Goal: Obtain resource: Download file/media

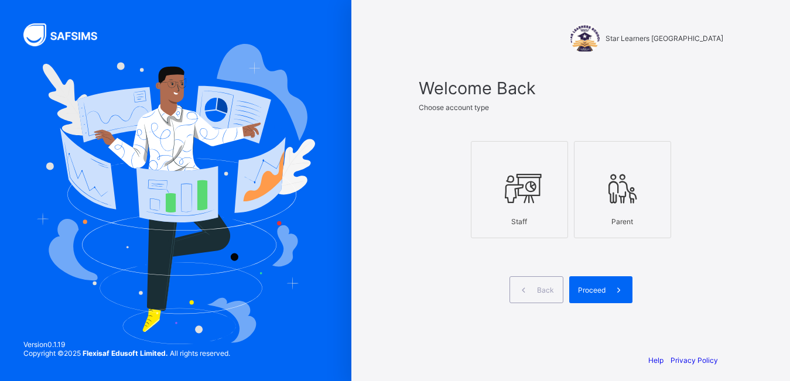
click at [536, 230] on div "Staff" at bounding box center [519, 221] width 84 height 21
click at [591, 231] on div "Parent" at bounding box center [622, 221] width 84 height 21
click at [552, 224] on div "Staff" at bounding box center [519, 221] width 84 height 21
click at [606, 292] on span "Proceed" at bounding box center [592, 290] width 28 height 9
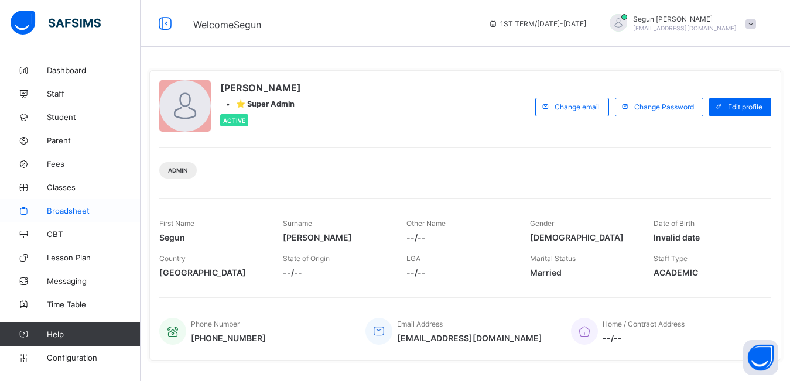
click at [73, 218] on link "Broadsheet" at bounding box center [70, 210] width 141 height 23
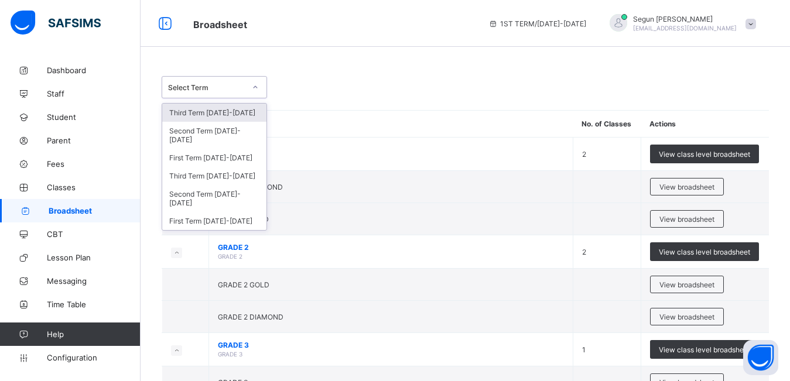
click at [254, 90] on icon at bounding box center [255, 87] width 7 height 12
click at [236, 167] on div "Third Term 2024-2025" at bounding box center [214, 176] width 104 height 18
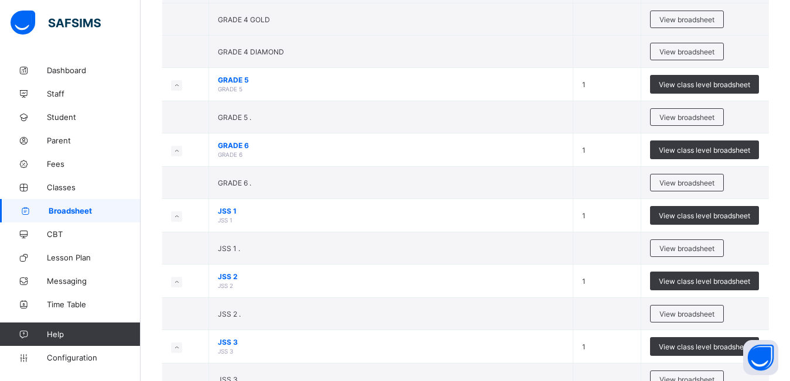
scroll to position [515, 0]
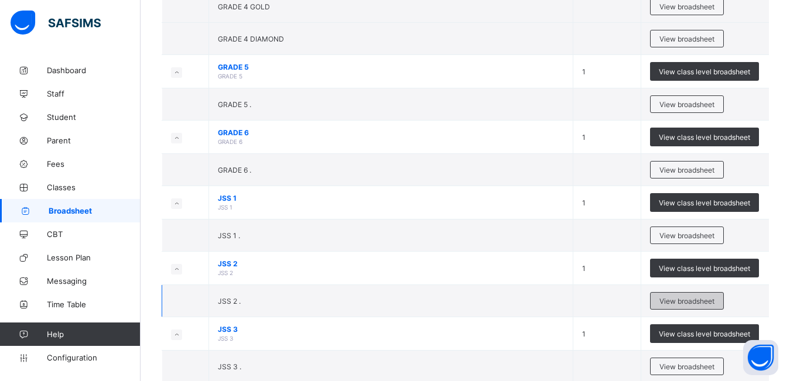
click at [681, 306] on div "View broadsheet" at bounding box center [687, 301] width 74 height 18
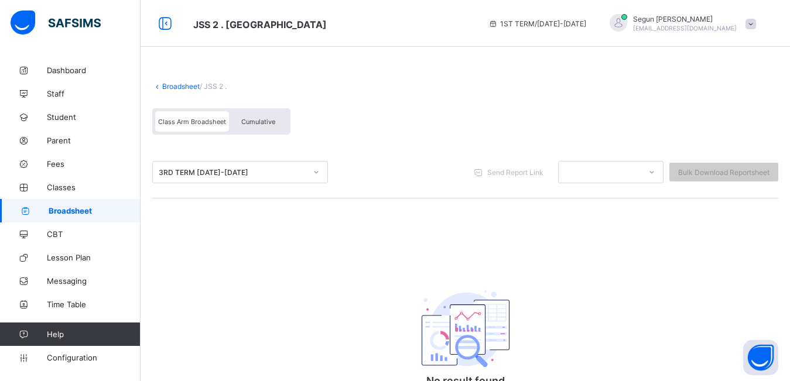
click at [254, 125] on span "Cumulative" at bounding box center [258, 122] width 34 height 8
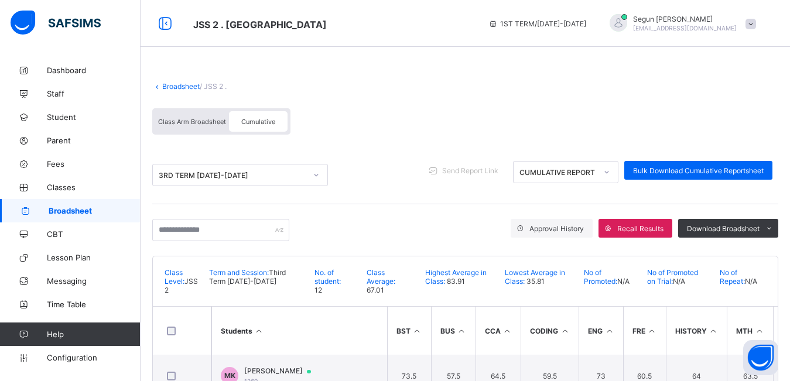
click at [291, 255] on div "Approval History Recall Results Download Broadsheet PDF Excel sheet" at bounding box center [465, 230] width 626 height 52
click at [245, 233] on input "text" at bounding box center [220, 230] width 137 height 22
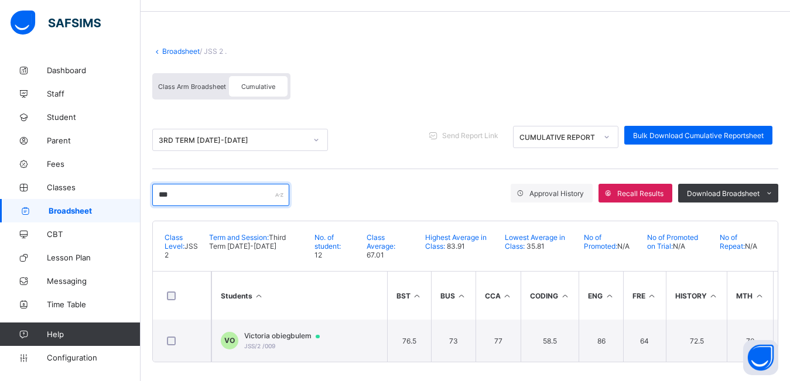
scroll to position [40, 0]
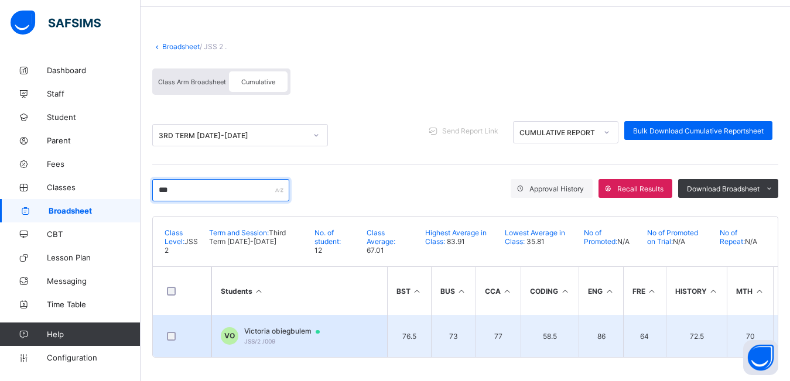
type input "***"
click at [279, 334] on span "Victoria obiegbulem" at bounding box center [287, 331] width 87 height 9
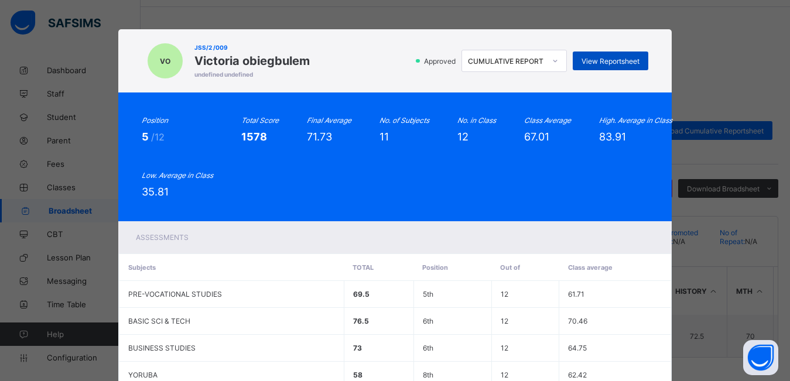
click at [604, 65] on span "View Reportsheet" at bounding box center [611, 61] width 58 height 9
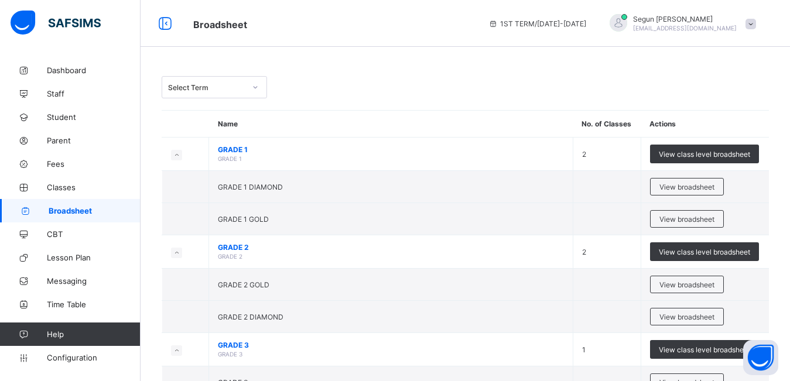
click at [254, 87] on icon at bounding box center [256, 87] width 4 height 2
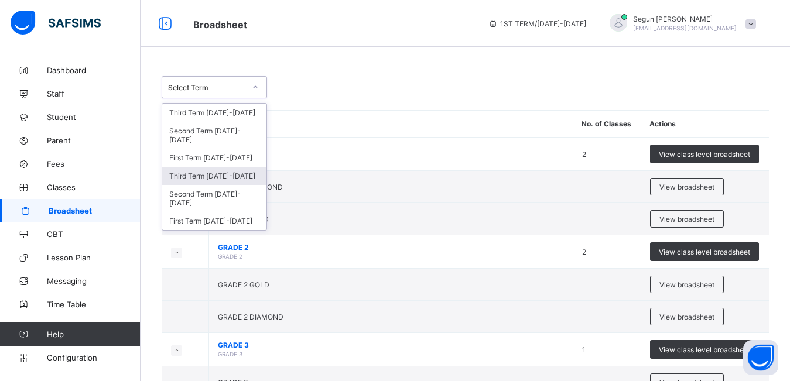
click at [244, 167] on div "Third Term 2024-2025" at bounding box center [214, 176] width 104 height 18
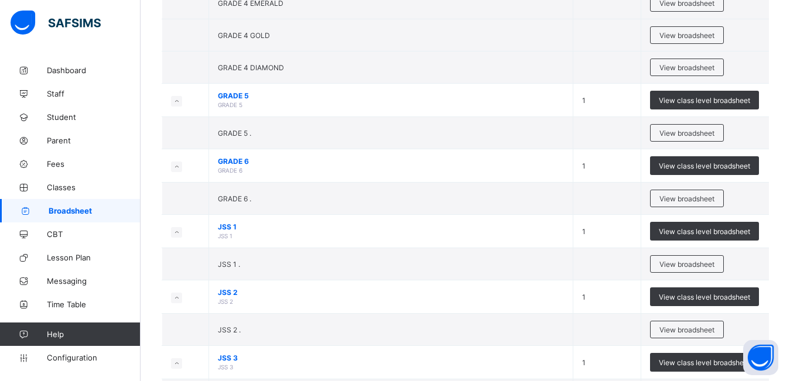
scroll to position [491, 0]
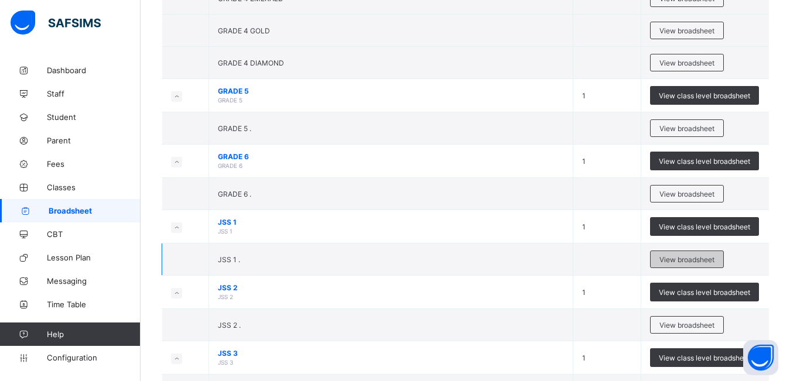
click at [697, 261] on span "View broadsheet" at bounding box center [687, 259] width 55 height 9
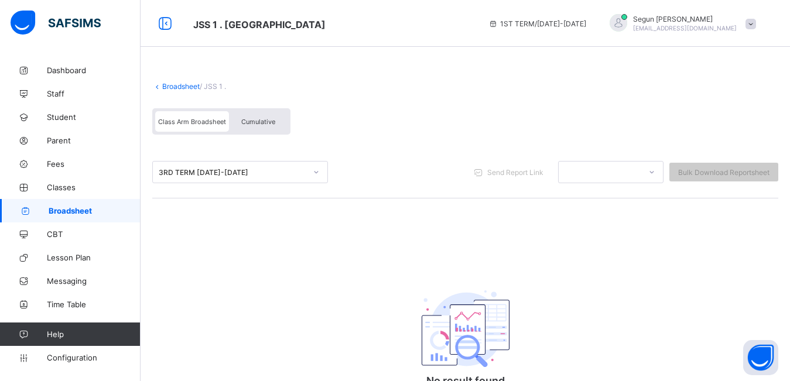
click at [273, 127] on div "Cumulative" at bounding box center [258, 121] width 59 height 21
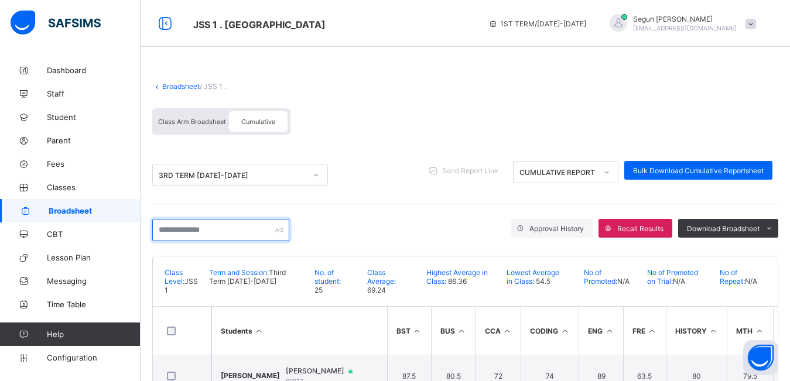
click at [228, 234] on input "text" at bounding box center [220, 230] width 137 height 22
type input "***"
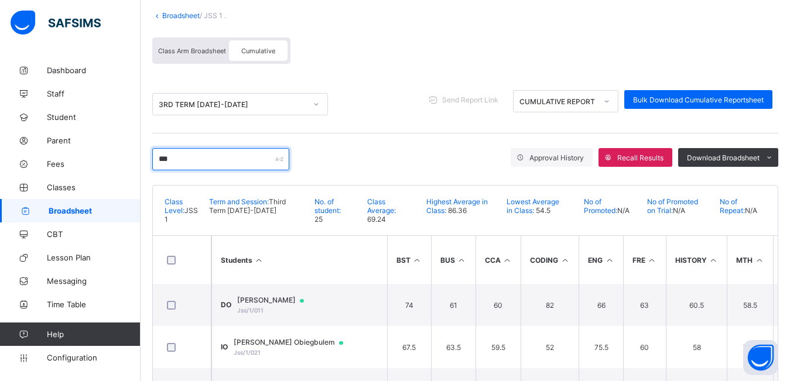
scroll to position [82, 0]
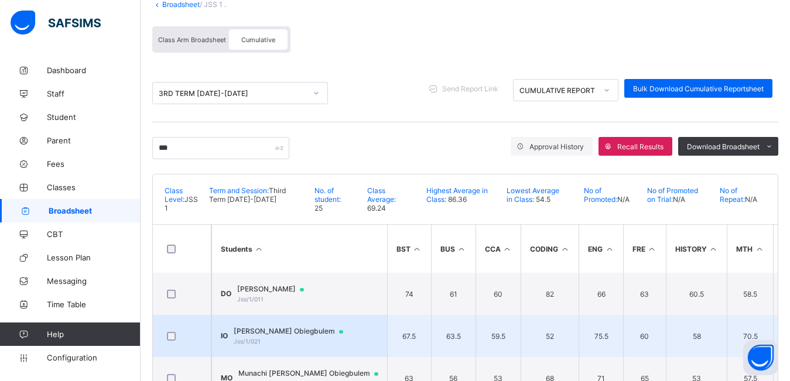
click at [303, 347] on td "IO Ifesinachi Stephaine Obiegbulem Jss/1/021" at bounding box center [299, 336] width 176 height 42
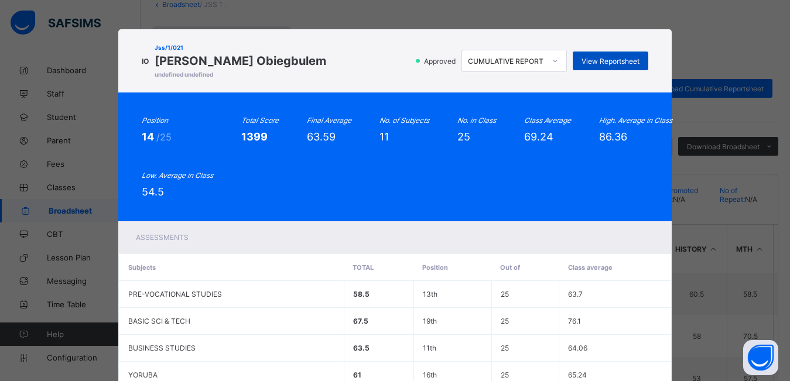
click at [601, 60] on span "View Reportsheet" at bounding box center [611, 61] width 58 height 9
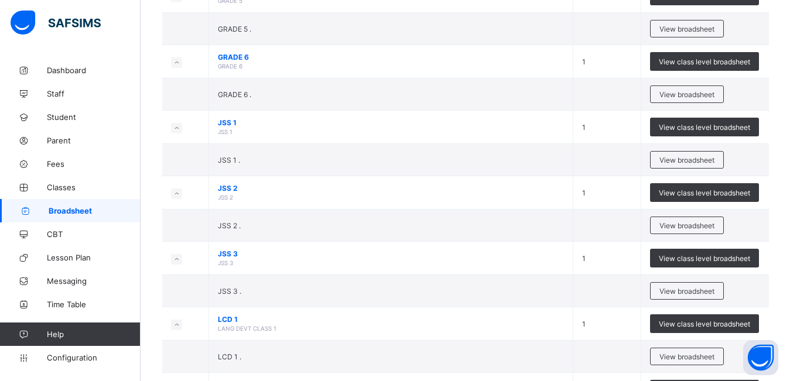
scroll to position [552, 0]
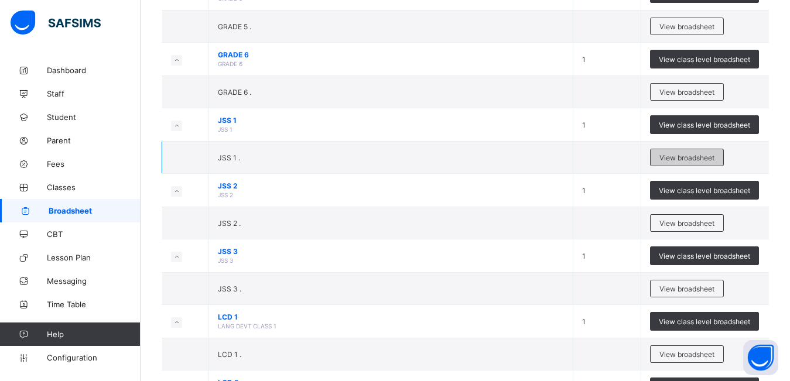
click at [684, 159] on span "View broadsheet" at bounding box center [687, 157] width 55 height 9
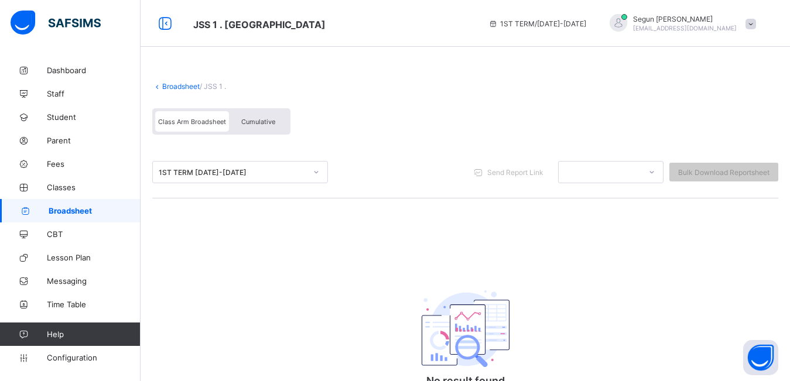
click at [267, 117] on div "Cumulative" at bounding box center [258, 121] width 59 height 21
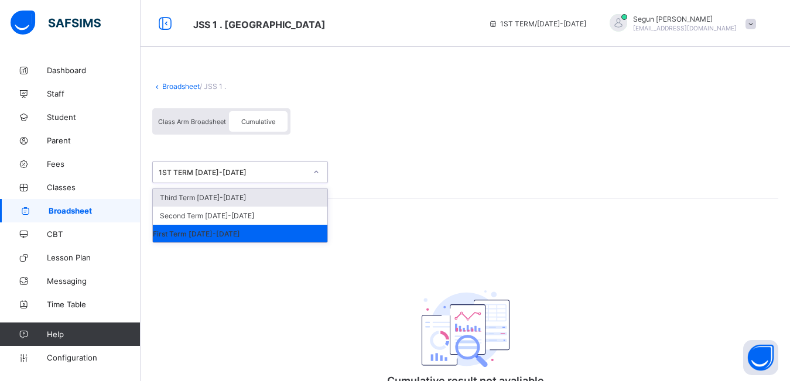
click at [265, 176] on div "1ST TERM 2024-2025" at bounding box center [233, 172] width 148 height 9
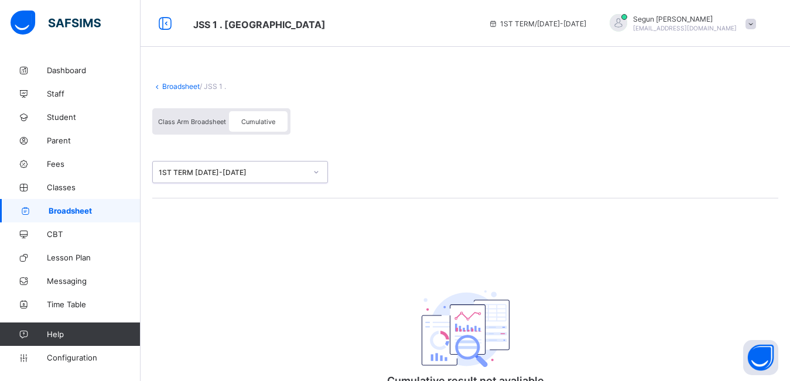
click at [256, 176] on div "1ST TERM 2024-2025" at bounding box center [233, 172] width 148 height 9
click at [184, 125] on span "Class Arm Broadsheet" at bounding box center [192, 122] width 68 height 8
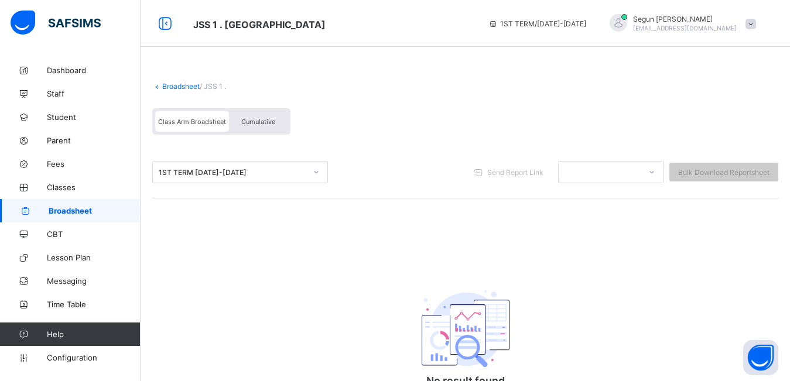
click at [269, 128] on div "Cumulative" at bounding box center [258, 121] width 59 height 21
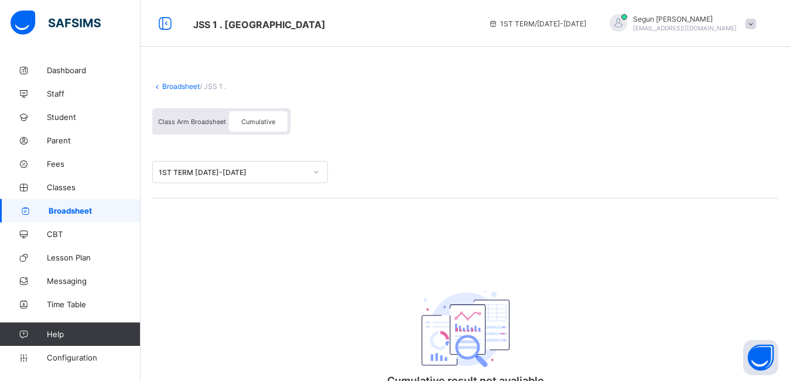
click at [266, 173] on div "1ST TERM 2024-2025" at bounding box center [233, 172] width 148 height 9
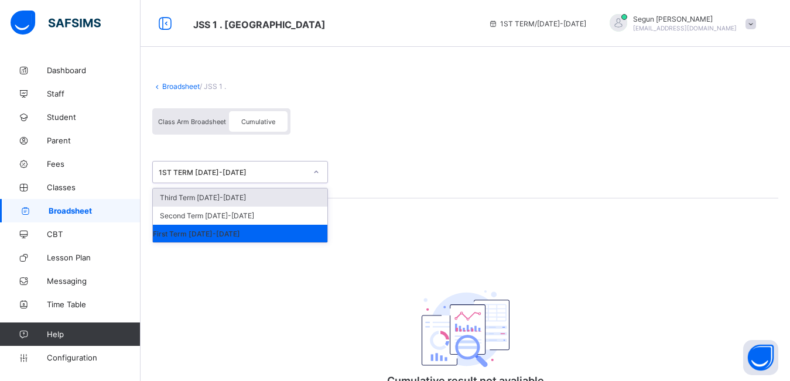
click at [256, 197] on div "Third Term 2024-2025" at bounding box center [240, 198] width 175 height 18
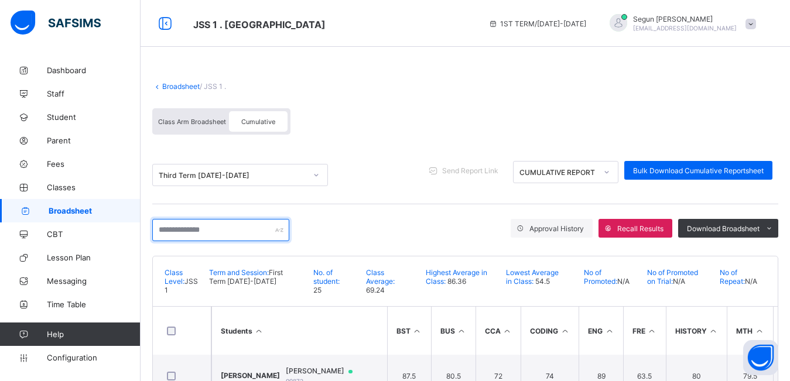
click at [262, 228] on input "text" at bounding box center [220, 230] width 137 height 22
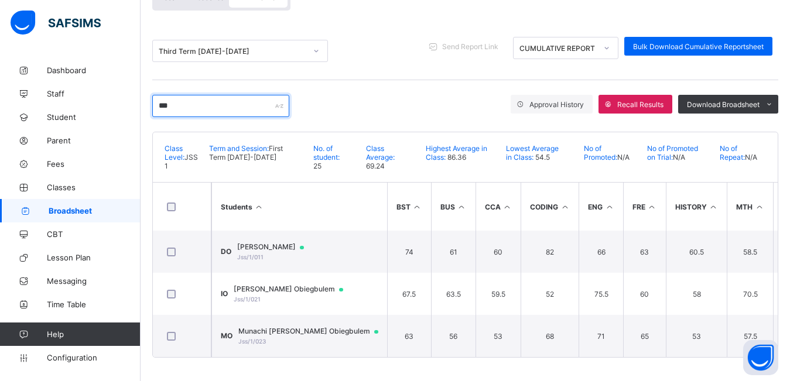
scroll to position [129, 0]
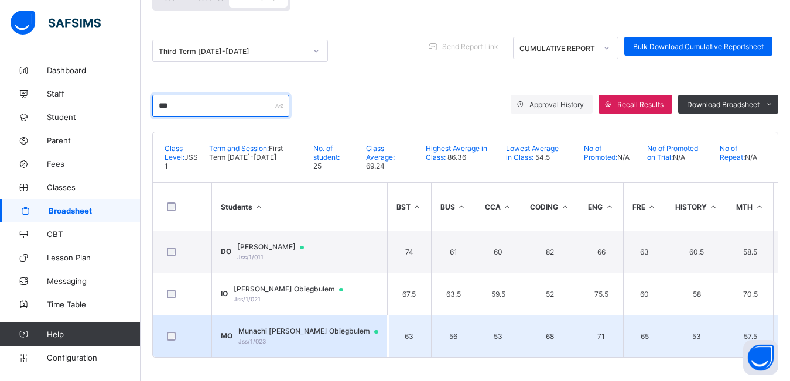
type input "***"
click at [296, 327] on span "Munachi Lissa Obiegbulem" at bounding box center [313, 331] width 151 height 9
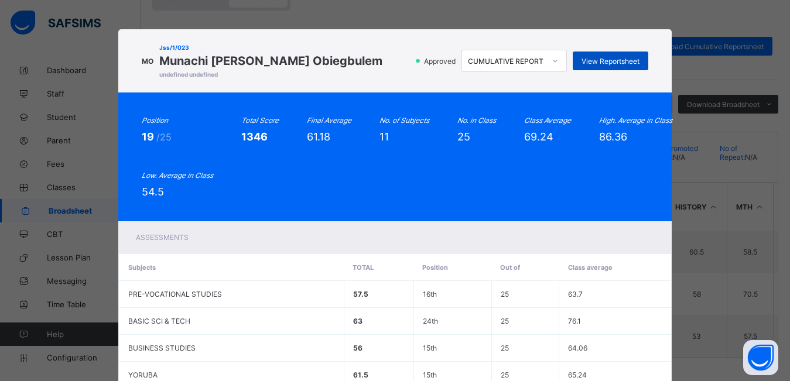
click at [591, 64] on span "View Reportsheet" at bounding box center [611, 61] width 58 height 9
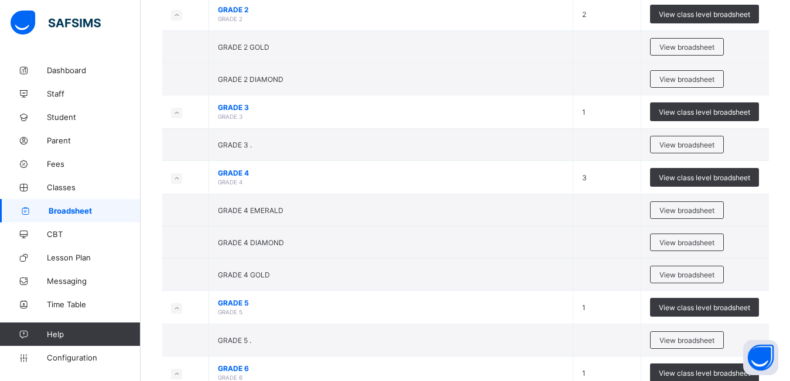
scroll to position [234, 0]
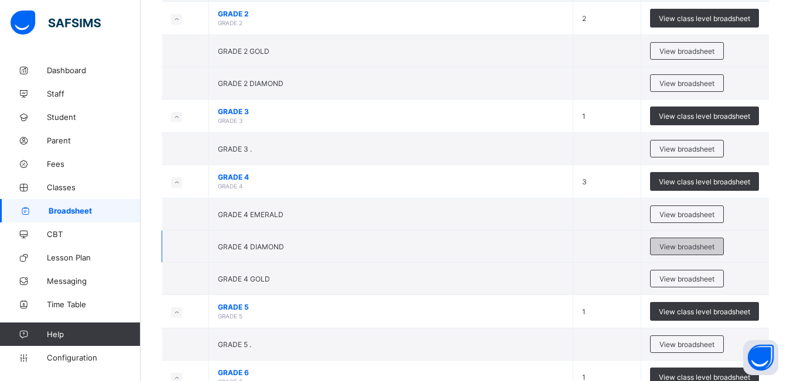
click at [679, 245] on span "View broadsheet" at bounding box center [687, 247] width 55 height 9
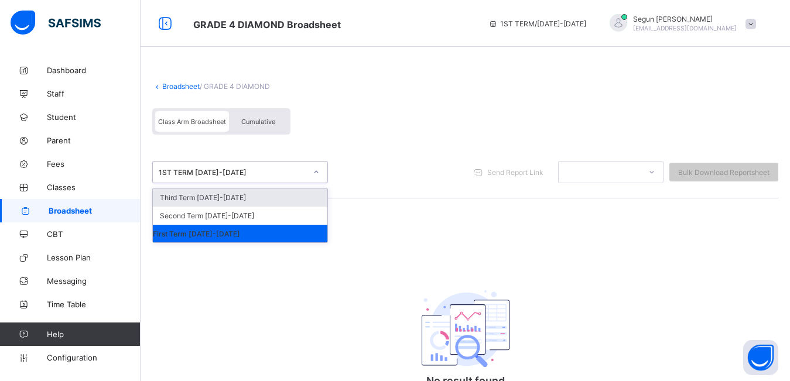
click at [249, 176] on div "1ST TERM 2024-2025" at bounding box center [233, 172] width 148 height 9
click at [248, 200] on div "Third Term 2024-2025" at bounding box center [240, 198] width 175 height 18
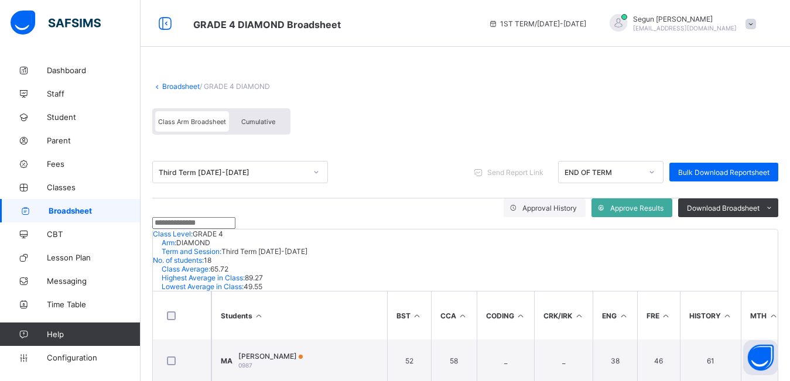
click at [270, 127] on div "Cumulative" at bounding box center [258, 121] width 59 height 21
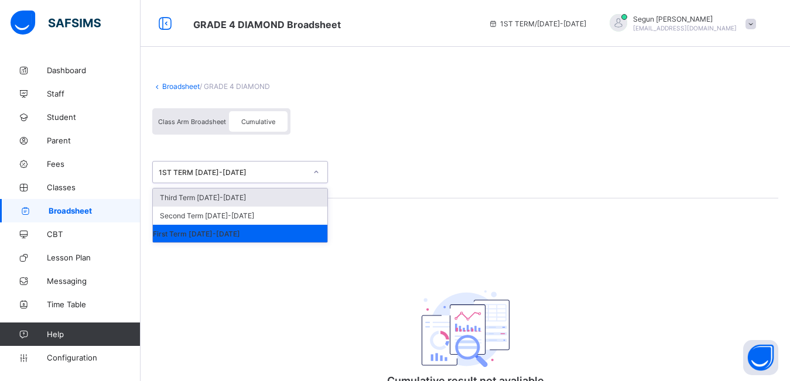
click at [255, 171] on div "1ST TERM 2024-2025" at bounding box center [233, 172] width 148 height 9
click at [254, 198] on div "Third Term 2024-2025" at bounding box center [240, 198] width 175 height 18
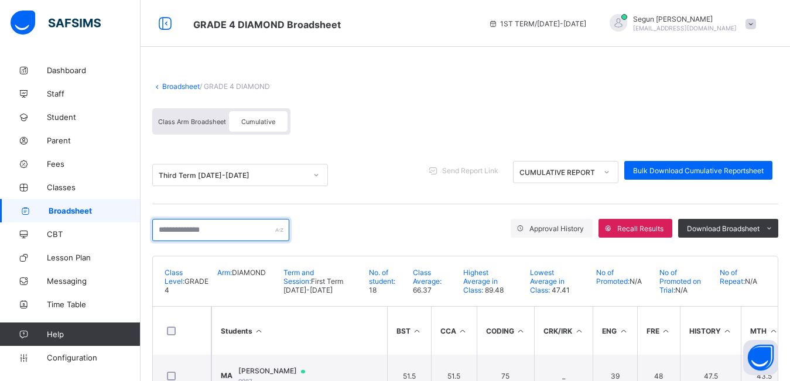
click at [216, 230] on input "text" at bounding box center [220, 230] width 137 height 22
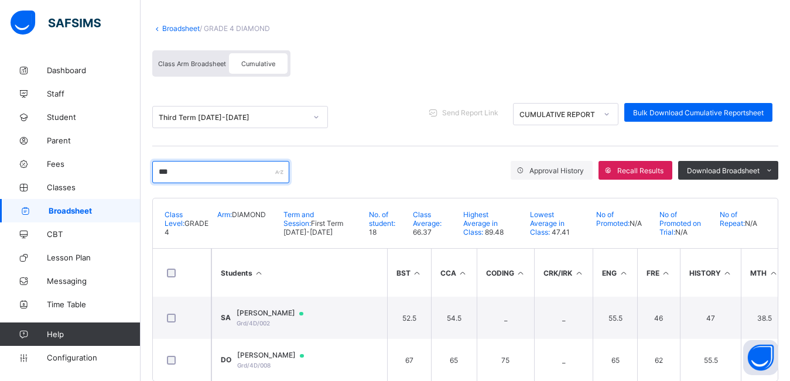
scroll to position [87, 0]
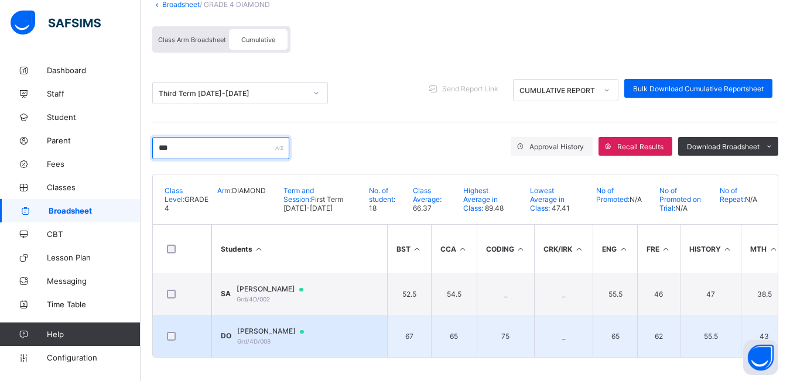
type input "***"
click at [270, 332] on div "David Obiegbulem Grd/4D/008" at bounding box center [276, 336] width 78 height 18
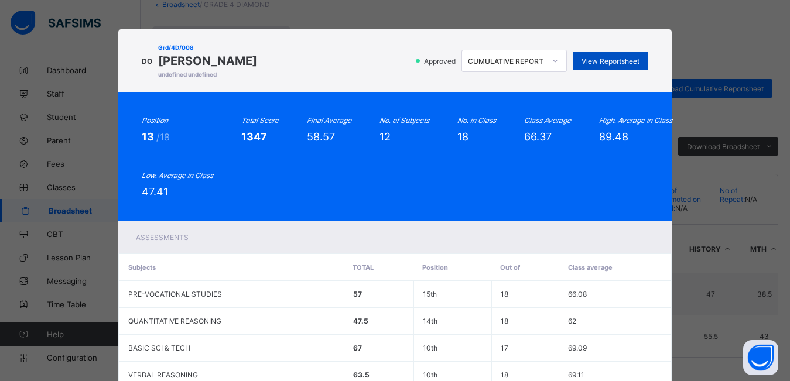
click at [602, 63] on span "View Reportsheet" at bounding box center [611, 61] width 58 height 9
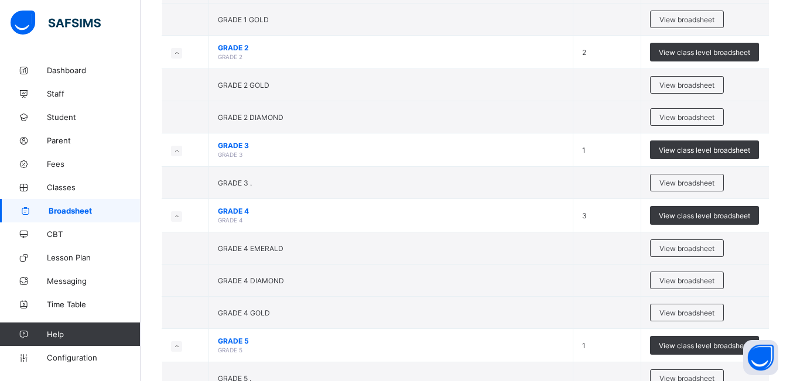
scroll to position [208, 0]
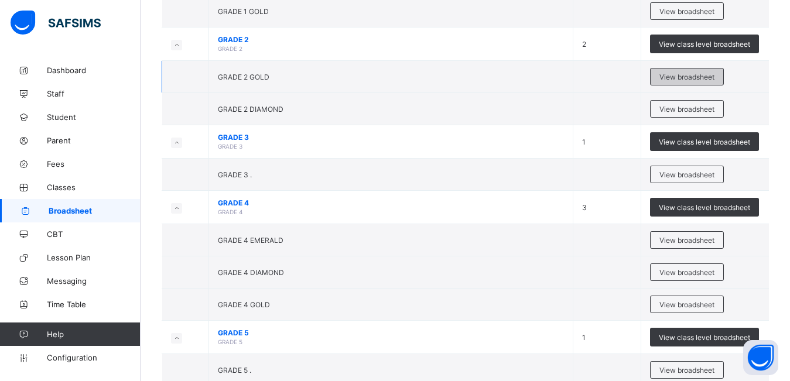
click at [701, 74] on span "View broadsheet" at bounding box center [687, 77] width 55 height 9
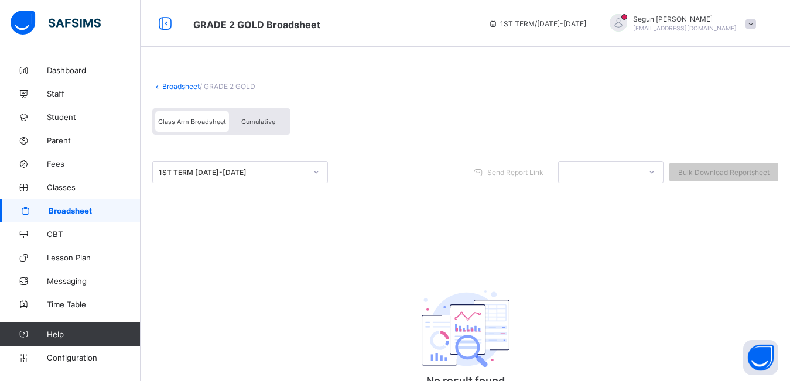
click at [252, 121] on span "Cumulative" at bounding box center [258, 122] width 34 height 8
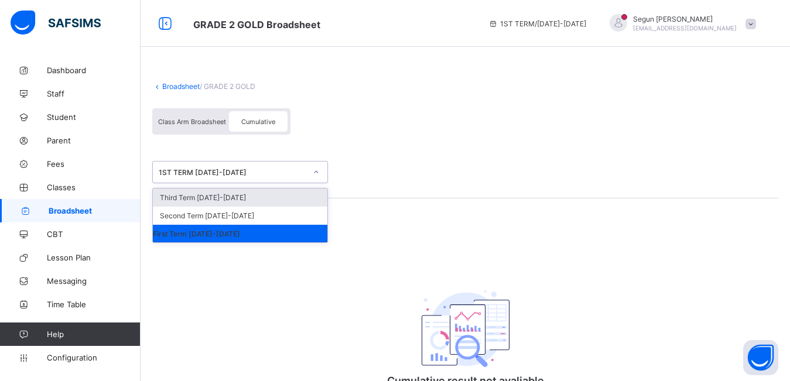
click at [247, 169] on div "1ST TERM 2024-2025" at bounding box center [233, 172] width 148 height 9
click at [247, 199] on div "Third Term 2024-2025" at bounding box center [240, 198] width 175 height 18
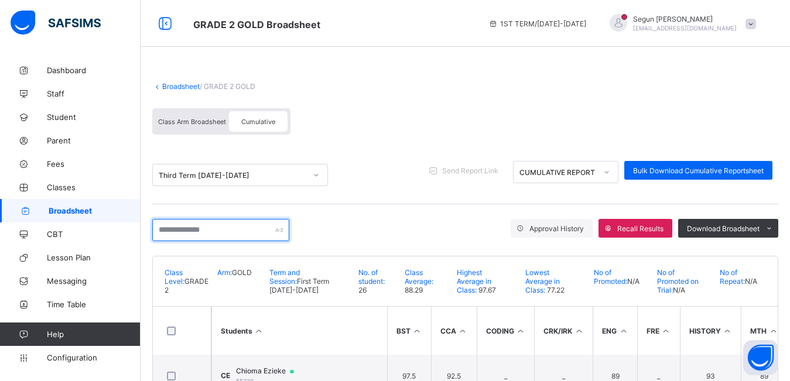
click at [217, 232] on input "text" at bounding box center [220, 230] width 137 height 22
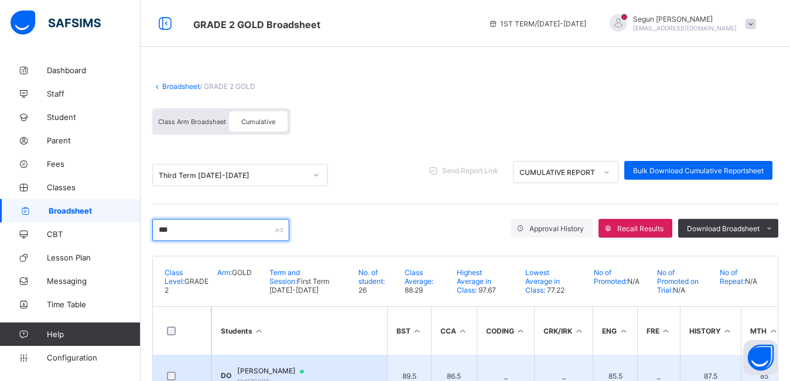
type input "***"
click at [264, 370] on span "Daniel Obiegbulem" at bounding box center [276, 371] width 78 height 9
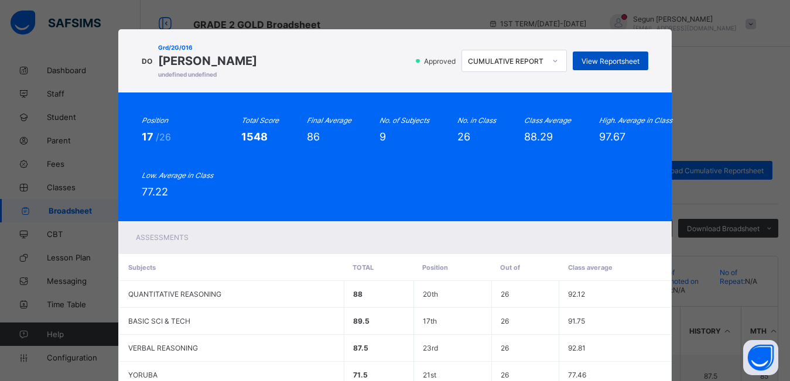
click at [614, 63] on span "View Reportsheet" at bounding box center [611, 61] width 58 height 9
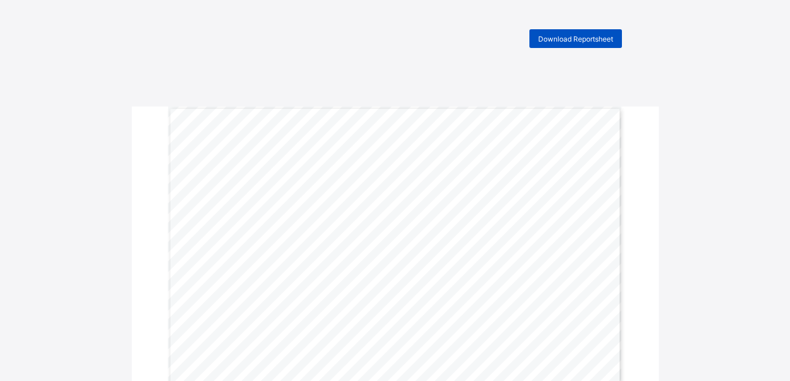
click at [570, 38] on span "Download Reportsheet" at bounding box center [575, 39] width 75 height 9
click at [588, 44] on div "Download Reportsheet" at bounding box center [576, 38] width 93 height 19
click at [565, 42] on span "Download Reportsheet" at bounding box center [575, 39] width 75 height 9
click at [599, 40] on span "Download Reportsheet" at bounding box center [575, 39] width 75 height 9
click at [571, 37] on span "Download Reportsheet" at bounding box center [575, 39] width 75 height 9
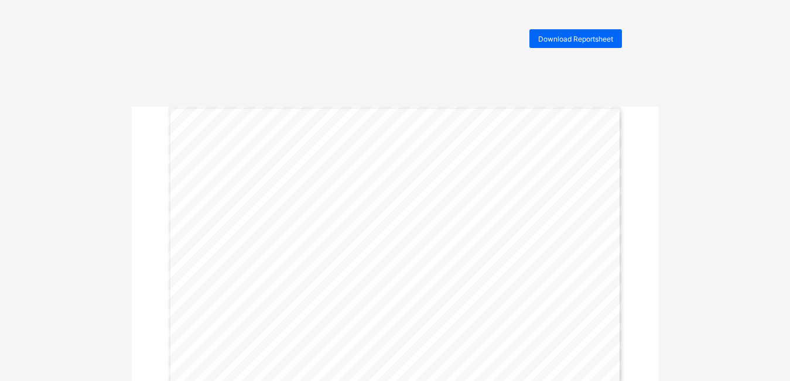
click at [350, 44] on div "Download Reportsheet" at bounding box center [395, 38] width 465 height 19
